Goal: Task Accomplishment & Management: Use online tool/utility

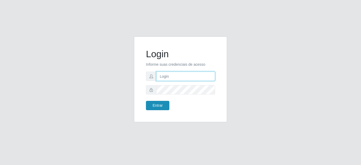
type input "mariabemais@B8"
click at [161, 107] on button "Entrar" at bounding box center [157, 105] width 23 height 9
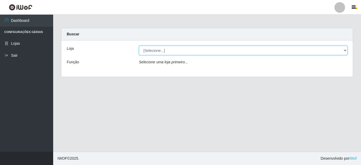
click at [195, 54] on select "[Selecione...] Bemais Supermercados - B8 [PERSON_NAME]" at bounding box center [243, 50] width 209 height 9
select select "413"
click at [139, 46] on select "[Selecione...] Bemais Supermercados - B8 [PERSON_NAME]" at bounding box center [243, 50] width 209 height 9
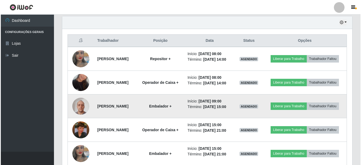
scroll to position [213, 0]
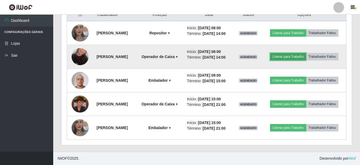
click at [306, 58] on button "Liberar para Trabalho" at bounding box center [288, 56] width 36 height 7
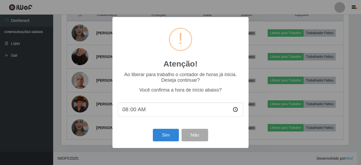
click at [290, 6] on div "Atenção! × Ao liberar para trabalho o contador de horas já inicia. Deseja conti…" at bounding box center [180, 82] width 361 height 165
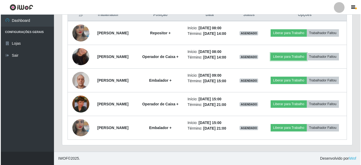
scroll to position [110, 290]
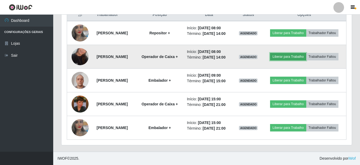
click at [299, 57] on button "Liberar para Trabalho" at bounding box center [288, 56] width 36 height 7
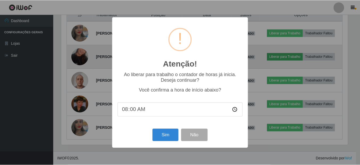
scroll to position [110, 288]
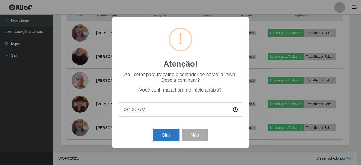
click at [173, 135] on button "Sim" at bounding box center [166, 135] width 26 height 13
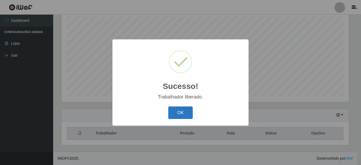
click at [186, 116] on button "OK" at bounding box center [180, 112] width 25 height 13
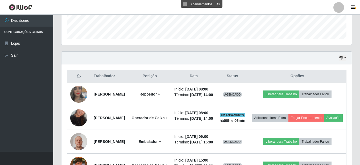
scroll to position [154, 0]
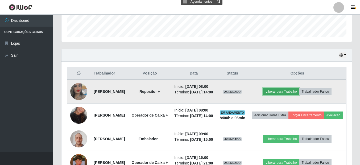
click at [286, 95] on button "Liberar para Trabalho" at bounding box center [281, 91] width 36 height 7
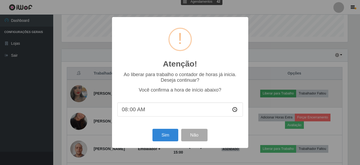
scroll to position [110, 288]
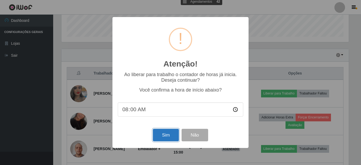
click at [173, 141] on button "Sim" at bounding box center [166, 135] width 26 height 13
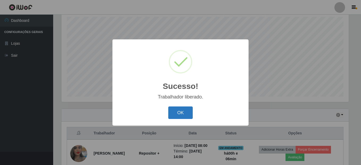
click at [184, 115] on button "OK" at bounding box center [180, 112] width 25 height 13
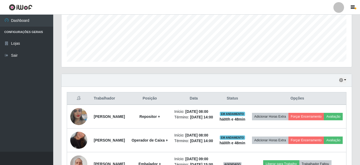
scroll to position [127, 0]
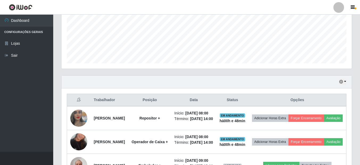
click at [347, 83] on div "Hoje 1 dia 3 dias 1 Semana Não encerrados" at bounding box center [206, 82] width 290 height 13
click at [345, 82] on button "button" at bounding box center [342, 82] width 7 height 6
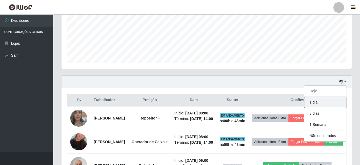
click at [336, 101] on button "1 dia" at bounding box center [325, 102] width 42 height 11
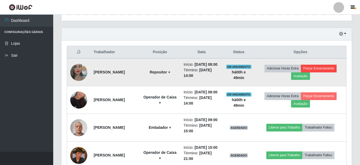
scroll to position [140, 0]
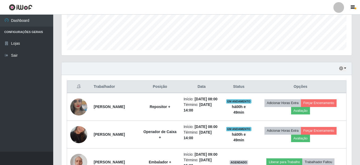
click at [346, 72] on div "Hoje 1 dia 3 dias 1 Semana Não encerrados" at bounding box center [206, 68] width 290 height 13
click at [347, 69] on div "Hoje 1 dia 3 dias 1 Semana Não encerrados" at bounding box center [206, 68] width 290 height 13
click at [346, 70] on button "button" at bounding box center [342, 68] width 7 height 6
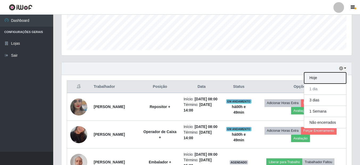
click at [331, 79] on button "Hoje" at bounding box center [325, 77] width 42 height 11
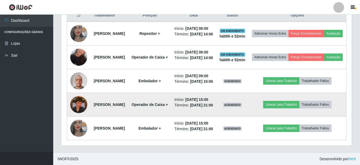
scroll to position [247, 0]
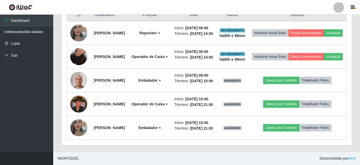
click at [353, 106] on div "Hoje 1 dia 3 dias 1 Semana Não encerrados Trabalhador Posição Data Status Opçõe…" at bounding box center [206, 71] width 299 height 162
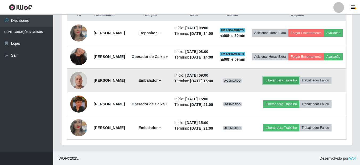
click at [288, 77] on button "Liberar para Trabalho" at bounding box center [281, 80] width 36 height 7
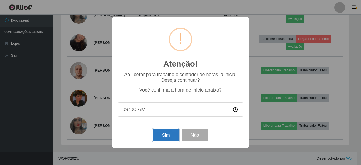
click at [165, 137] on button "Sim" at bounding box center [166, 135] width 26 height 13
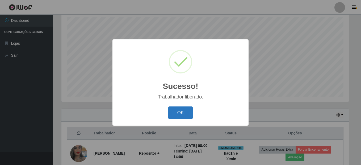
click at [176, 110] on button "OK" at bounding box center [180, 112] width 25 height 13
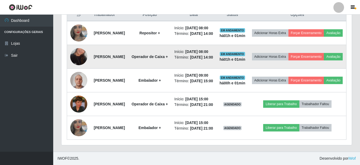
scroll to position [233, 0]
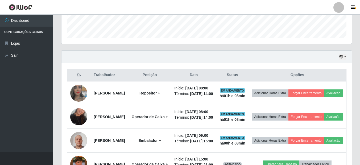
scroll to position [154, 0]
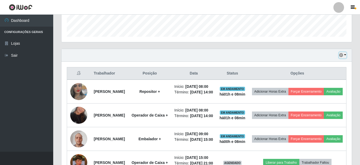
click at [344, 56] on button "button" at bounding box center [342, 55] width 7 height 6
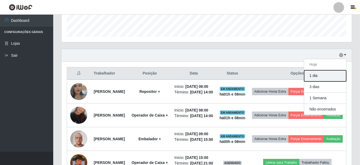
click at [325, 77] on button "1 dia" at bounding box center [325, 75] width 42 height 11
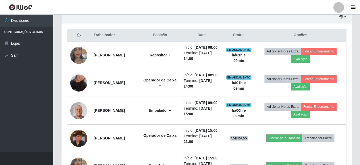
scroll to position [120, 0]
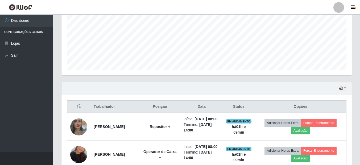
click at [347, 87] on div "Hoje 1 dia 3 dias 1 Semana Não encerrados" at bounding box center [206, 88] width 290 height 13
click at [344, 89] on button "button" at bounding box center [342, 88] width 7 height 6
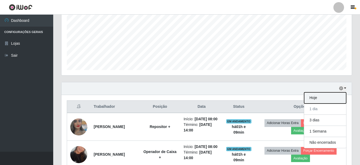
click at [325, 99] on button "Hoje" at bounding box center [325, 97] width 42 height 11
